Goal: Find specific page/section: Find specific page/section

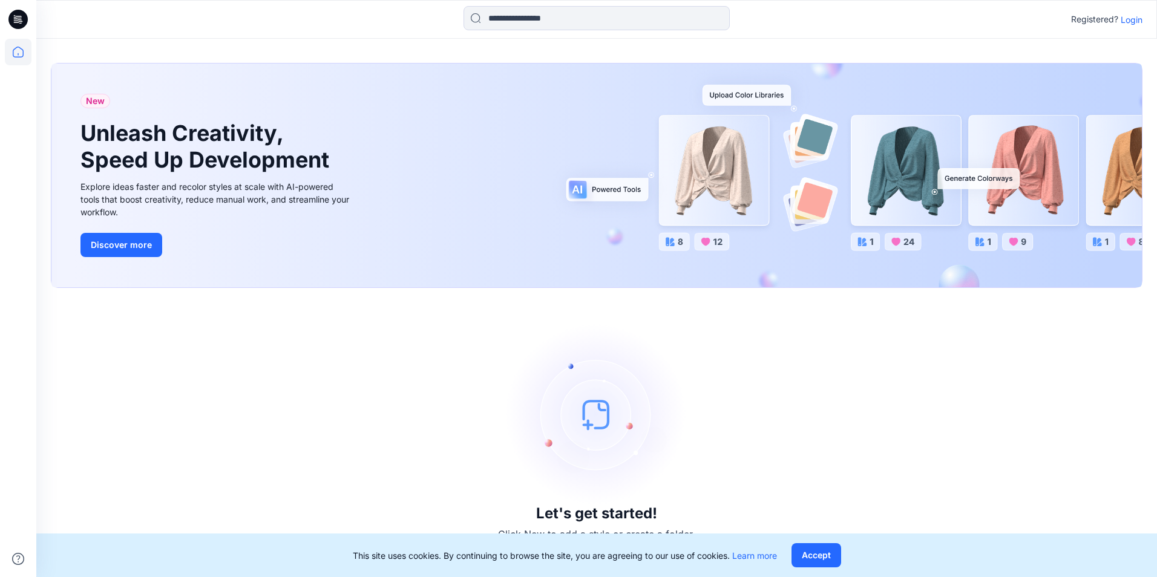
click at [1137, 21] on p "Login" at bounding box center [1132, 19] width 22 height 13
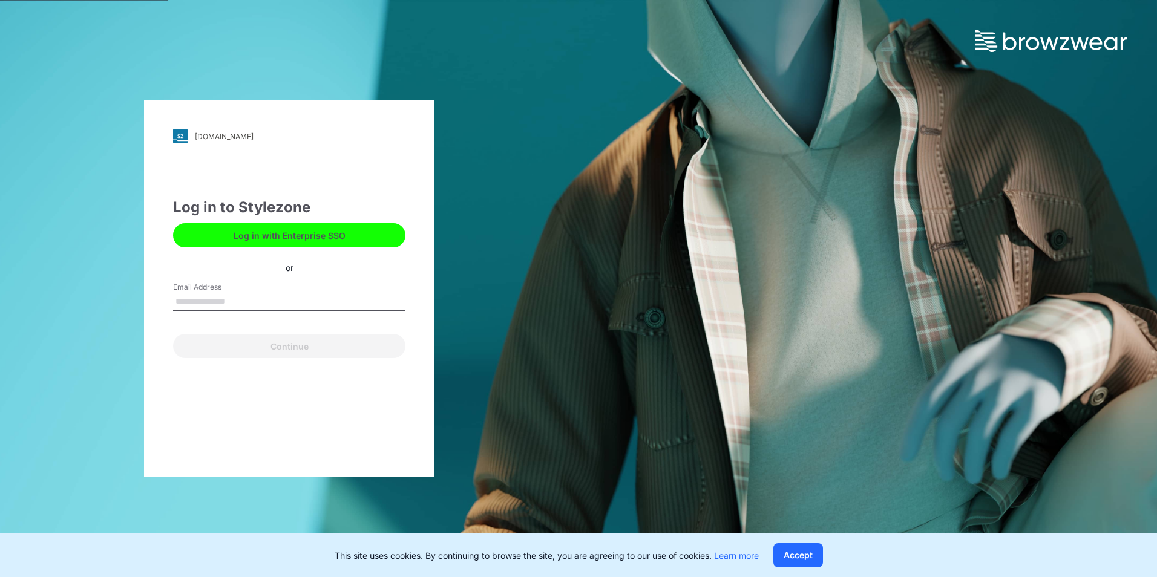
click at [257, 303] on input "Email Address" at bounding box center [289, 302] width 232 height 18
type input "**********"
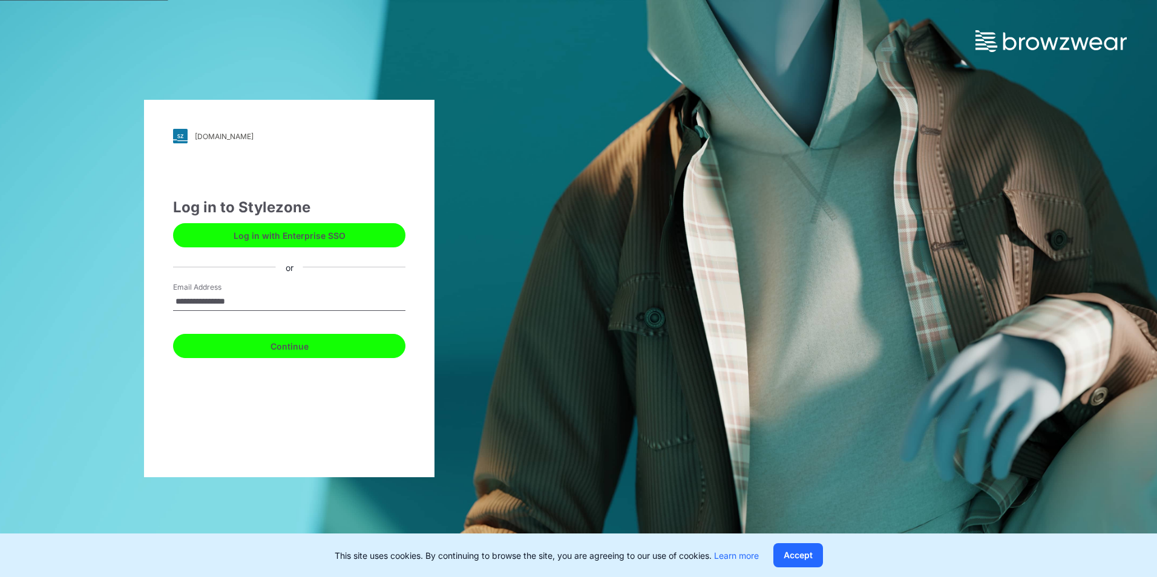
click at [252, 352] on button "Continue" at bounding box center [289, 346] width 232 height 24
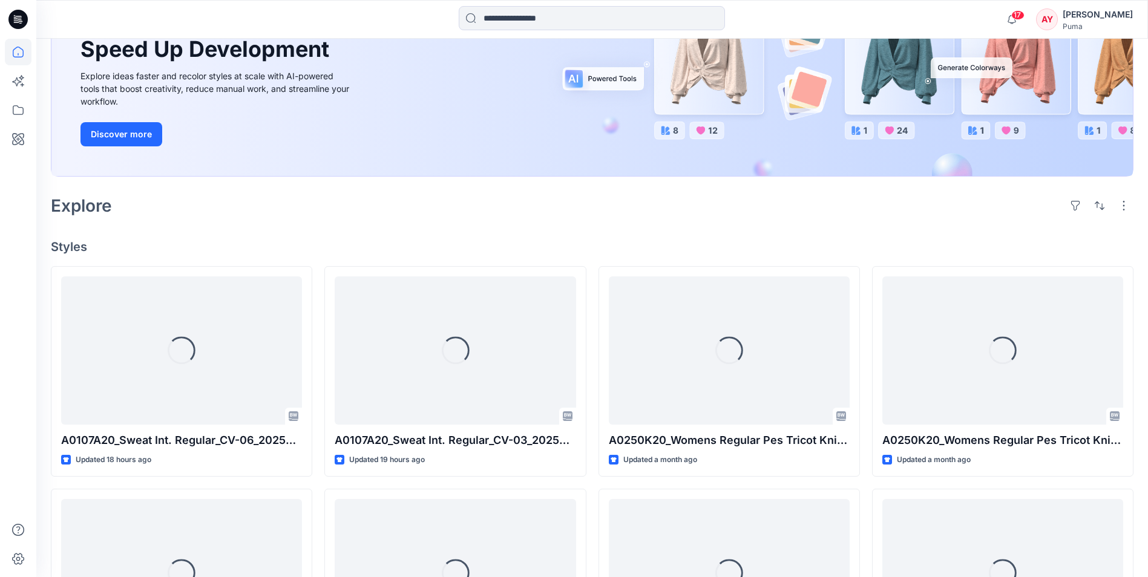
scroll to position [182, 0]
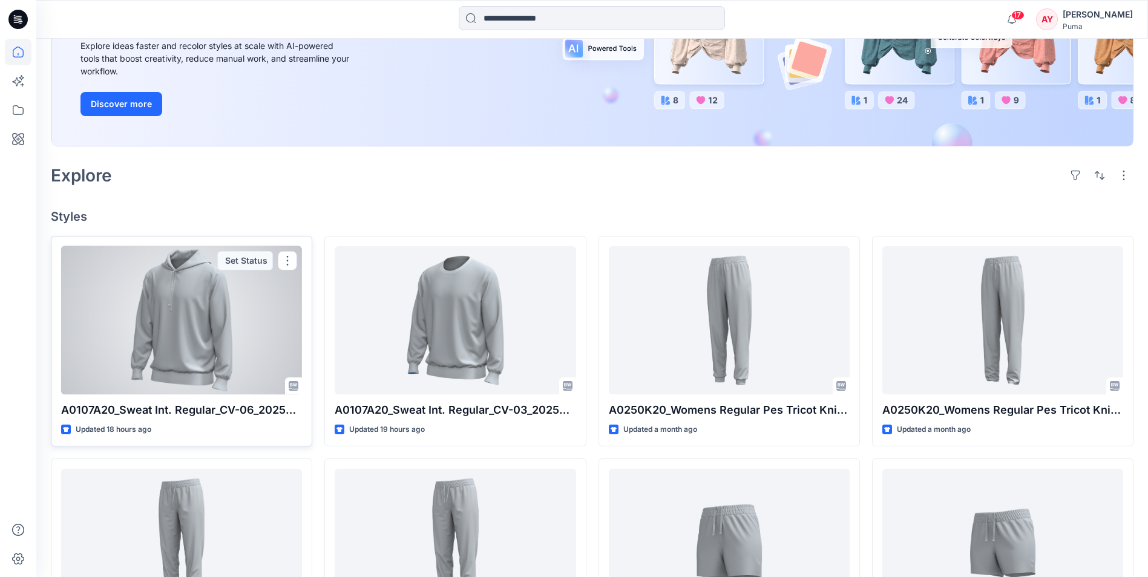
click at [221, 312] on div at bounding box center [181, 320] width 241 height 148
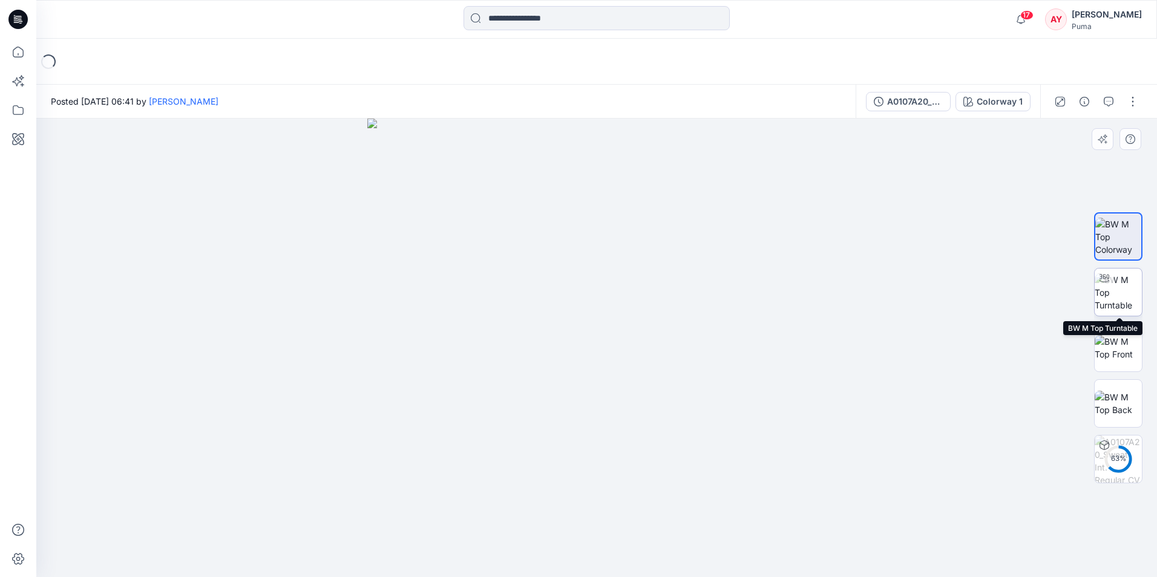
click at [1118, 298] on img at bounding box center [1118, 293] width 47 height 38
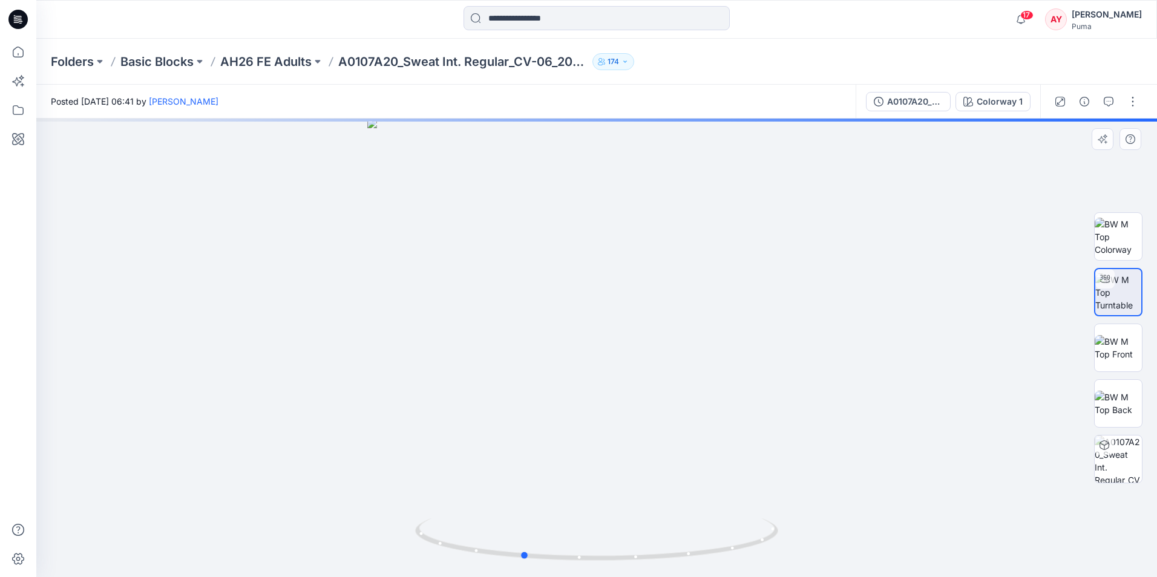
drag, startPoint x: 785, startPoint y: 401, endPoint x: 710, endPoint y: 398, distance: 74.5
click at [710, 398] on div at bounding box center [596, 348] width 1121 height 459
drag, startPoint x: 724, startPoint y: 392, endPoint x: 647, endPoint y: 391, distance: 77.5
click at [647, 391] on div at bounding box center [596, 348] width 1121 height 459
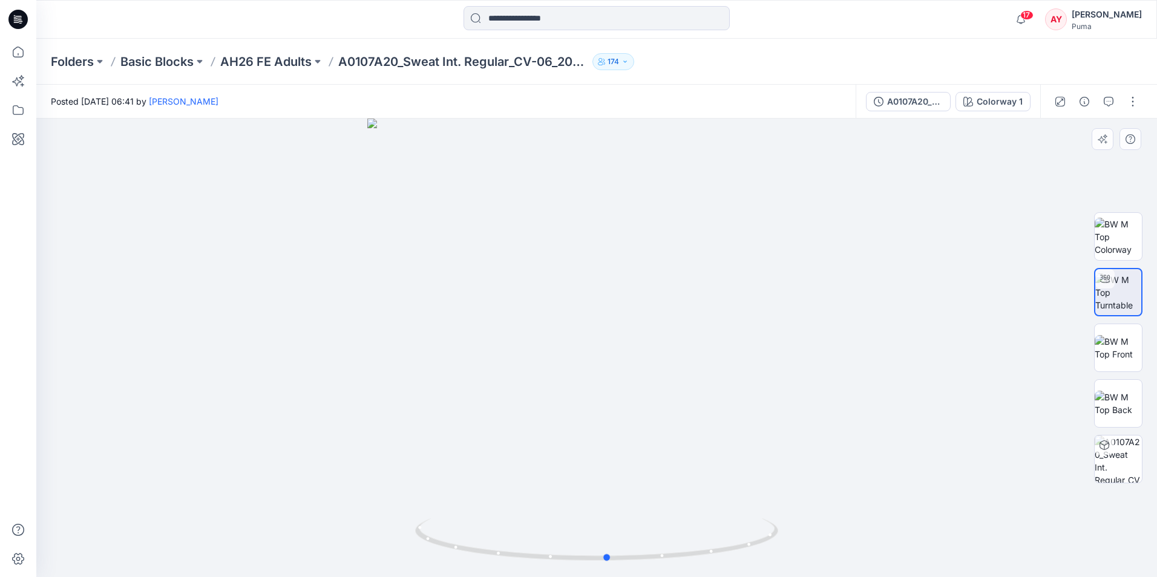
drag, startPoint x: 718, startPoint y: 391, endPoint x: 517, endPoint y: 388, distance: 200.3
click at [517, 388] on div at bounding box center [596, 348] width 1121 height 459
click at [1125, 349] on img at bounding box center [1118, 347] width 47 height 25
drag, startPoint x: 787, startPoint y: 426, endPoint x: 727, endPoint y: 431, distance: 60.2
click at [727, 431] on img at bounding box center [596, 348] width 459 height 459
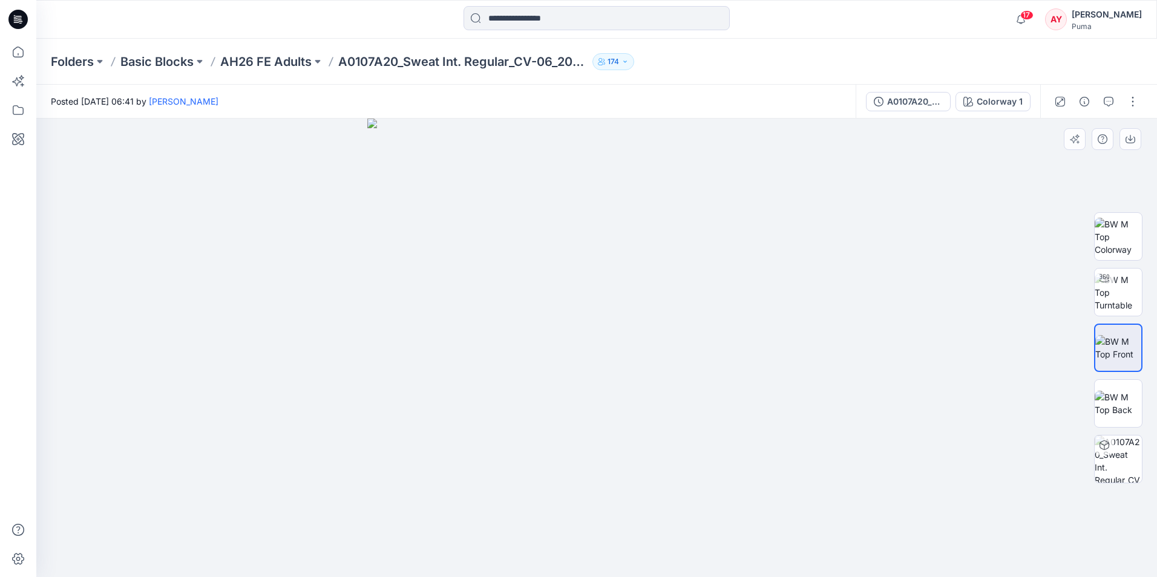
drag, startPoint x: 682, startPoint y: 354, endPoint x: 651, endPoint y: 361, distance: 31.6
click at [651, 361] on img at bounding box center [596, 348] width 459 height 459
click at [1123, 405] on img at bounding box center [1118, 403] width 47 height 25
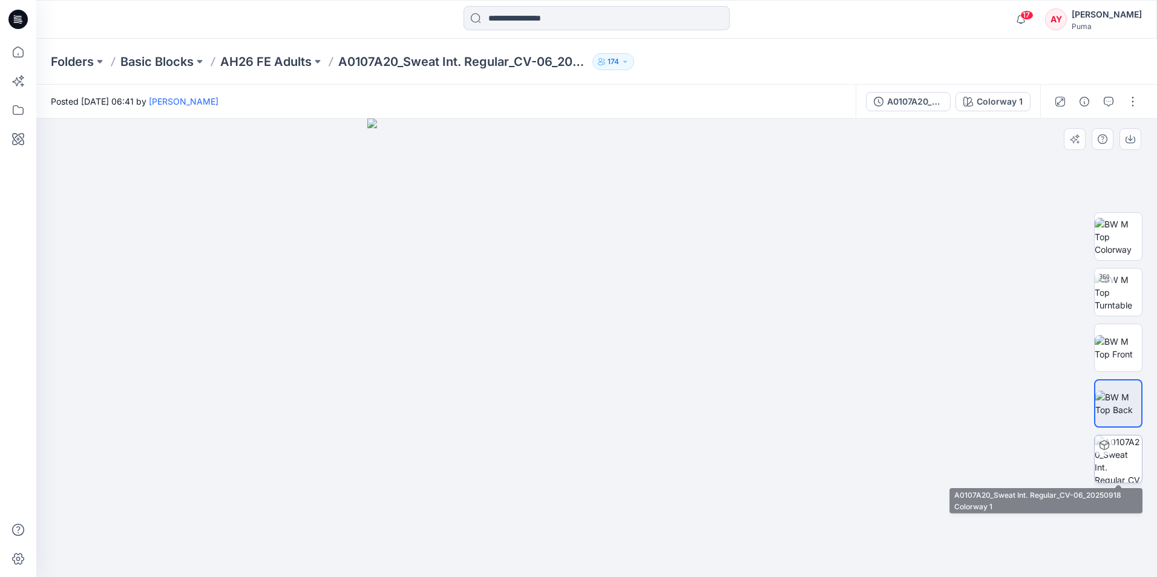
click at [1129, 448] on img at bounding box center [1118, 459] width 47 height 47
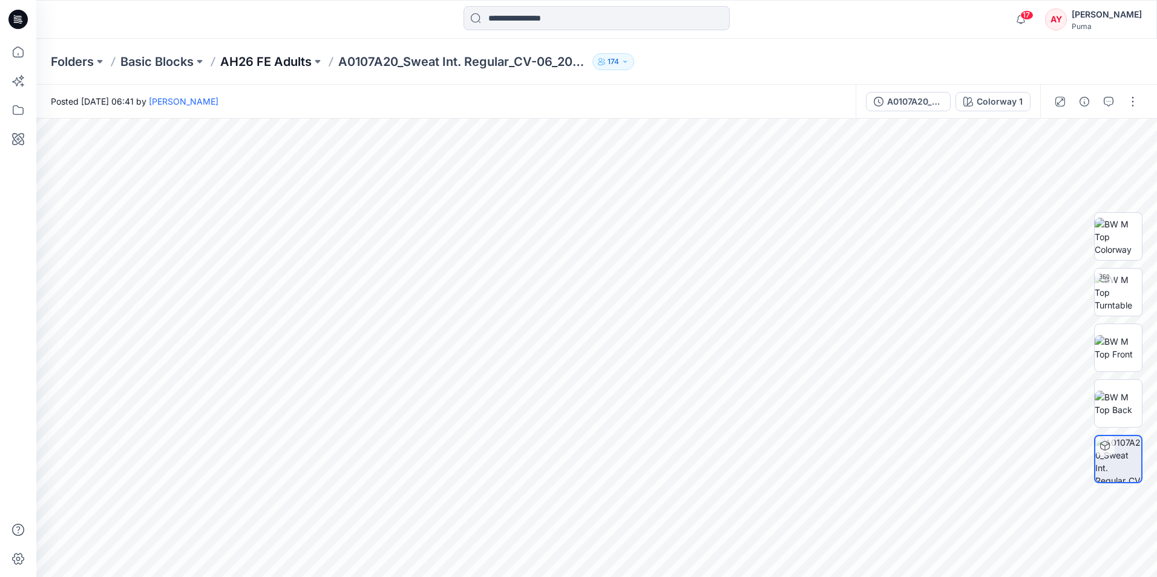
click at [279, 64] on p "AH26 FE Adults" at bounding box center [265, 61] width 91 height 17
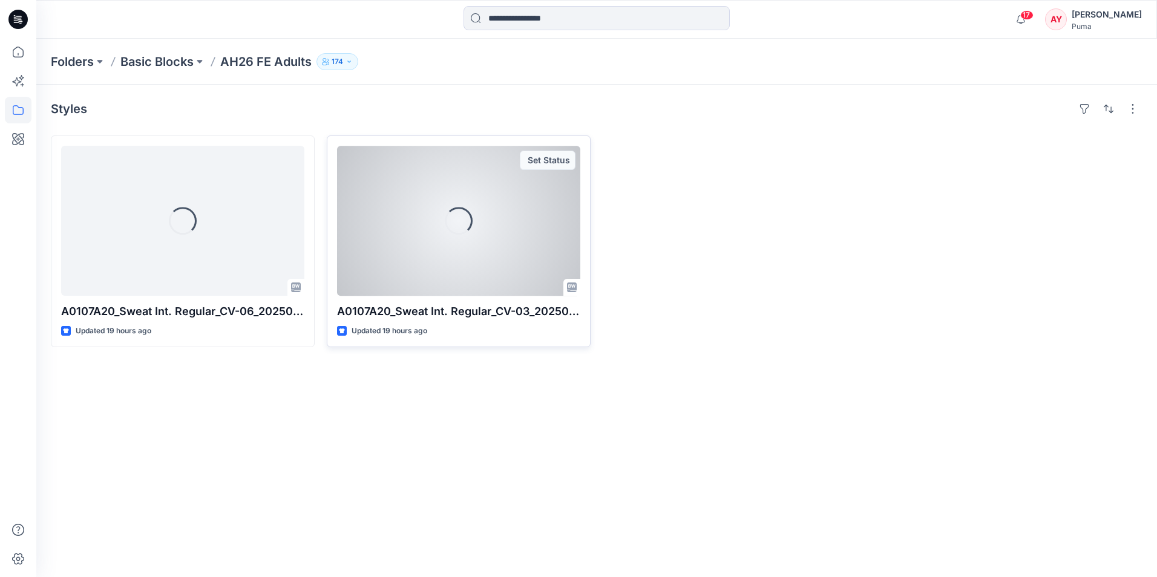
click at [499, 258] on div "Loading..." at bounding box center [458, 221] width 243 height 150
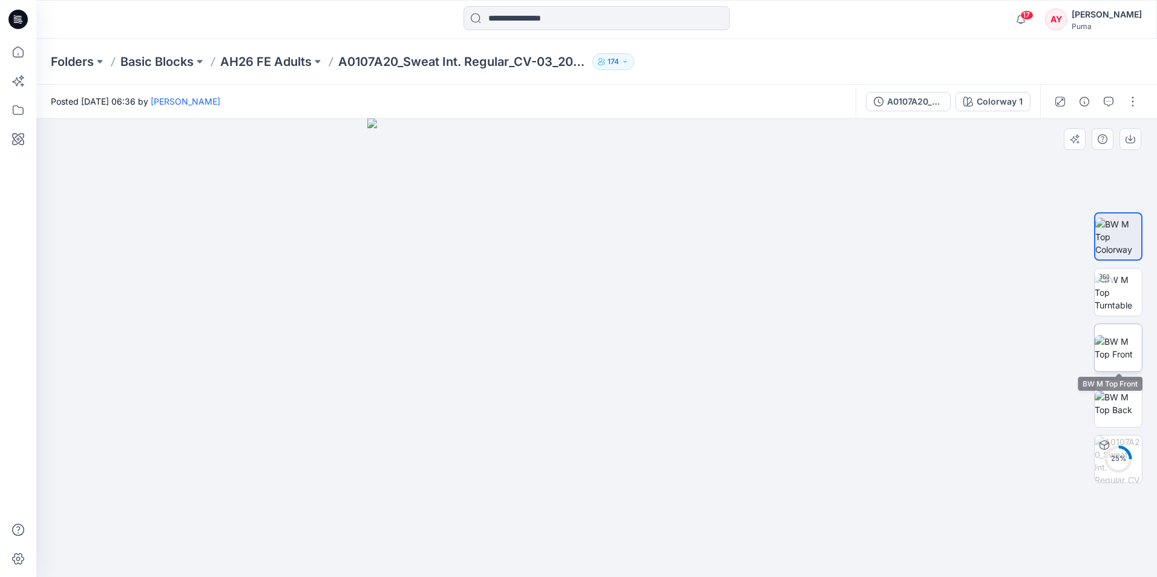
click at [1110, 359] on img at bounding box center [1118, 347] width 47 height 25
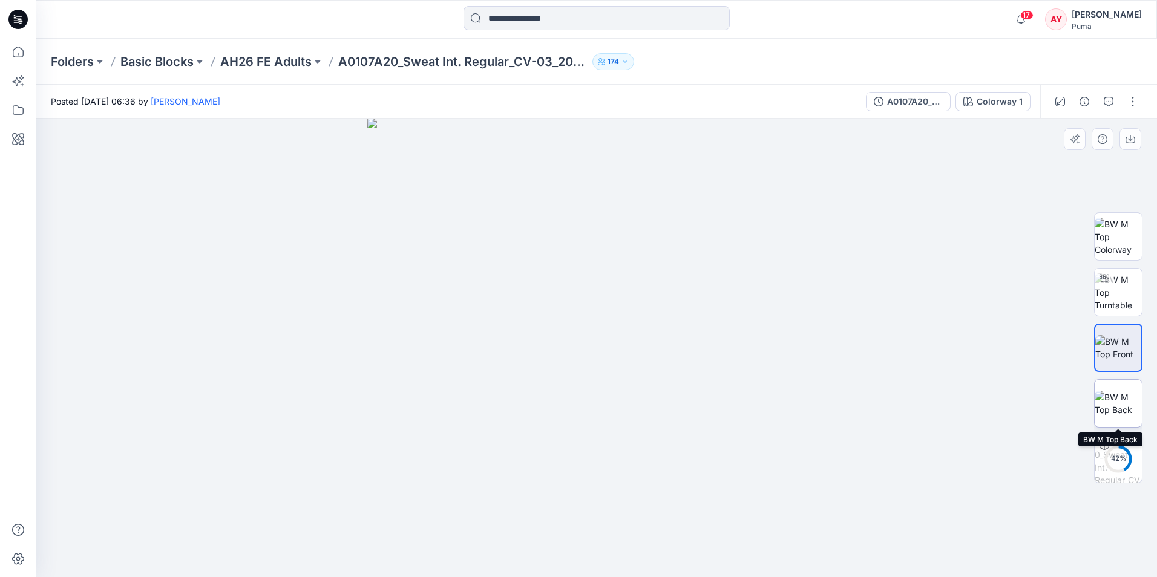
click at [1126, 403] on img at bounding box center [1118, 403] width 47 height 25
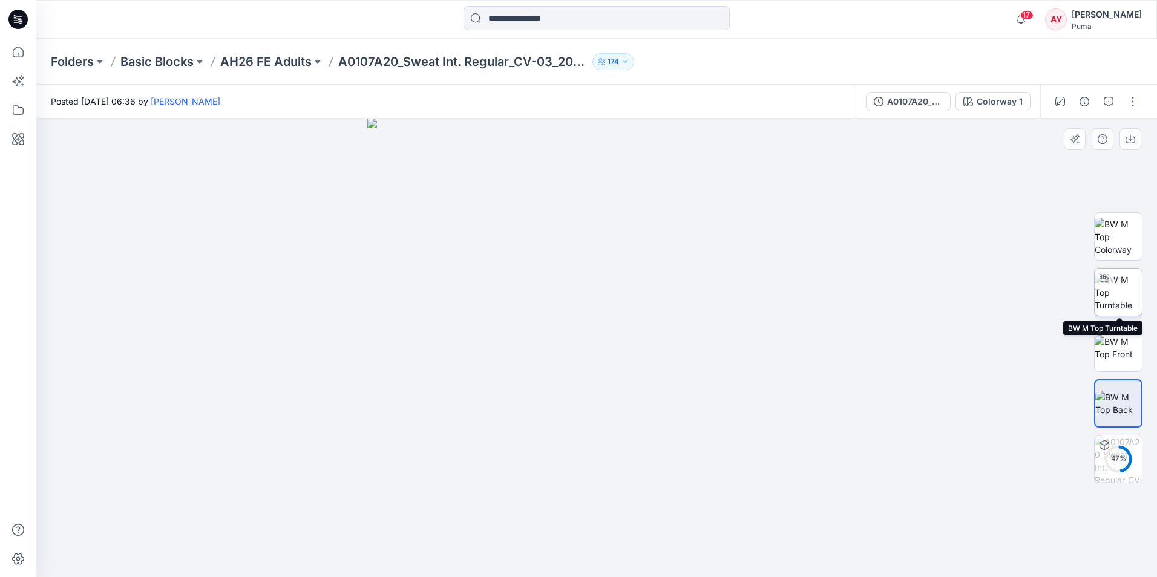
click at [1104, 298] on img at bounding box center [1118, 293] width 47 height 38
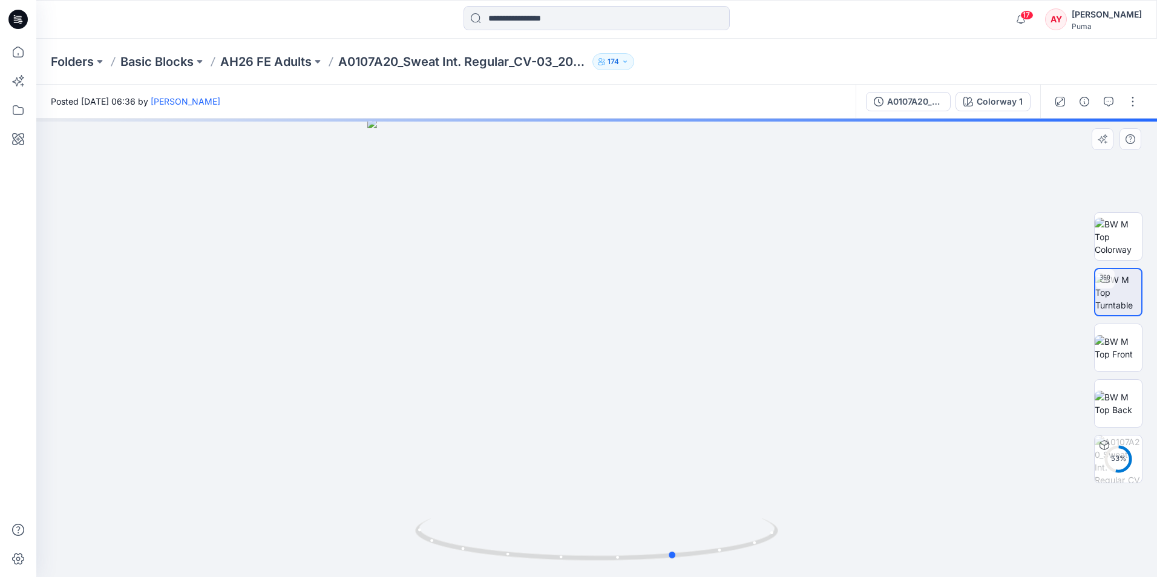
drag, startPoint x: 769, startPoint y: 367, endPoint x: 483, endPoint y: 372, distance: 285.1
click at [483, 372] on div at bounding box center [596, 348] width 1121 height 459
drag, startPoint x: 755, startPoint y: 385, endPoint x: 592, endPoint y: 316, distance: 176.6
click at [592, 316] on div at bounding box center [596, 348] width 1121 height 459
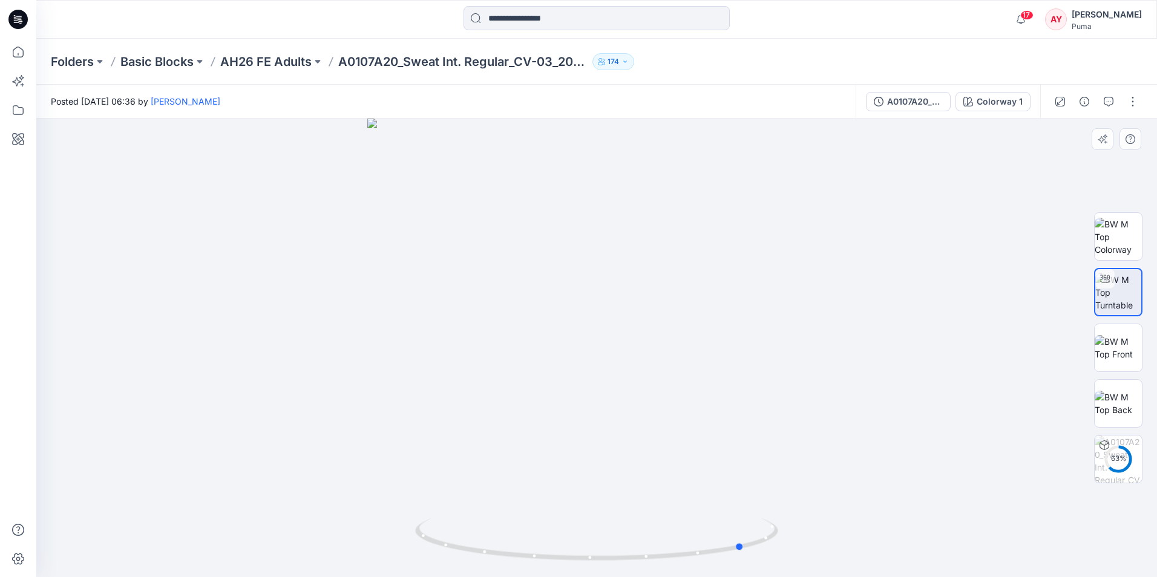
drag, startPoint x: 668, startPoint y: 352, endPoint x: 545, endPoint y: 351, distance: 122.8
click at [545, 351] on div at bounding box center [596, 348] width 1121 height 459
drag, startPoint x: 681, startPoint y: 369, endPoint x: 566, endPoint y: 364, distance: 115.1
click at [566, 364] on div at bounding box center [596, 348] width 1121 height 459
drag, startPoint x: 781, startPoint y: 436, endPoint x: 676, endPoint y: 426, distance: 105.2
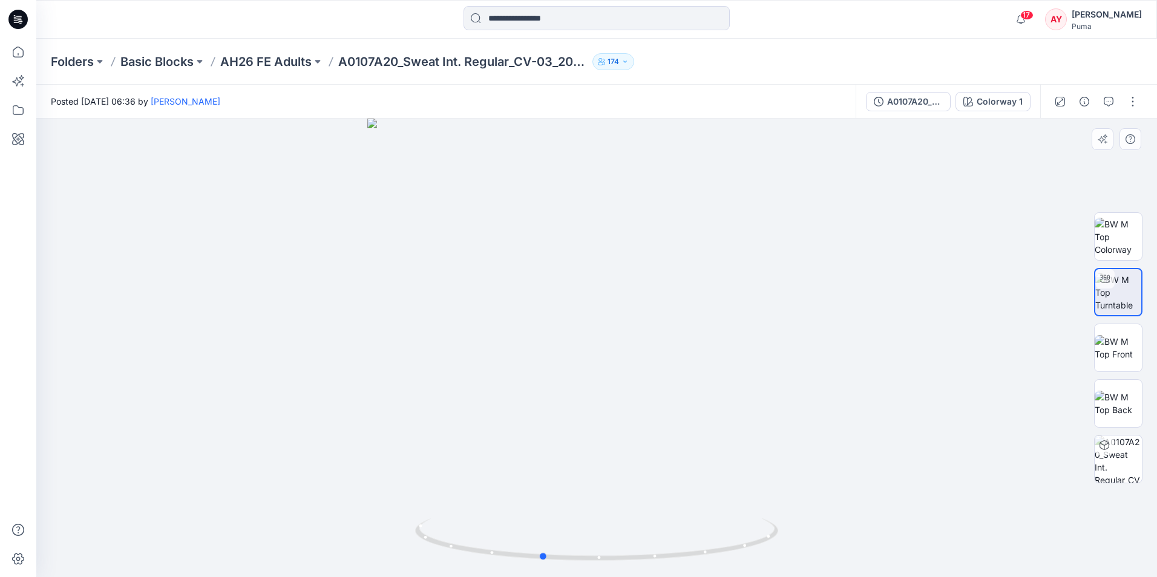
click at [676, 426] on div at bounding box center [596, 348] width 1121 height 459
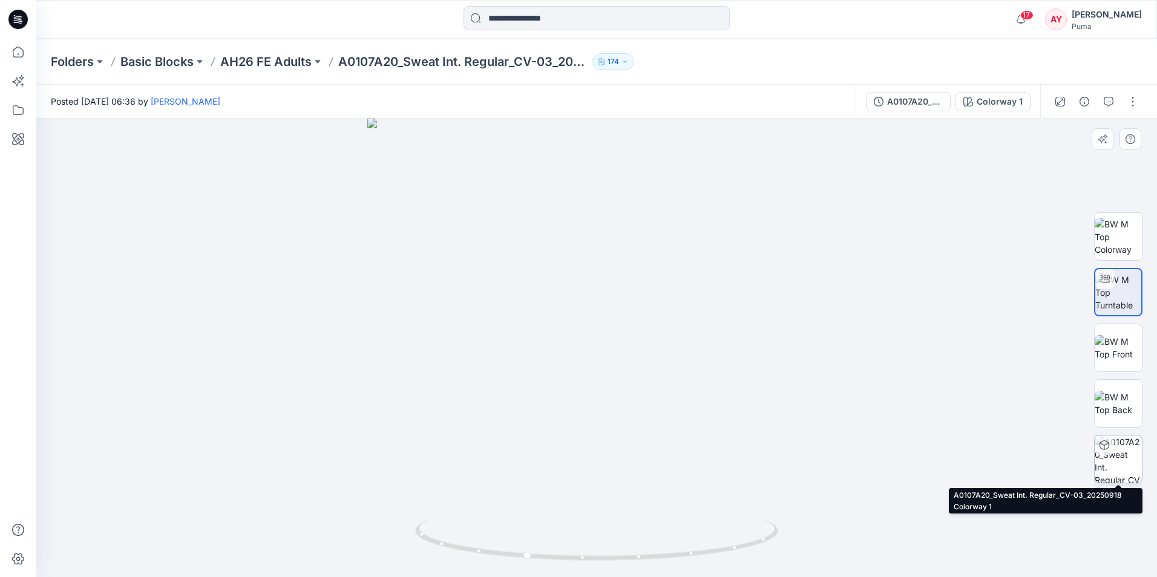
click at [1136, 461] on img at bounding box center [1118, 459] width 47 height 47
